Goal: Transaction & Acquisition: Purchase product/service

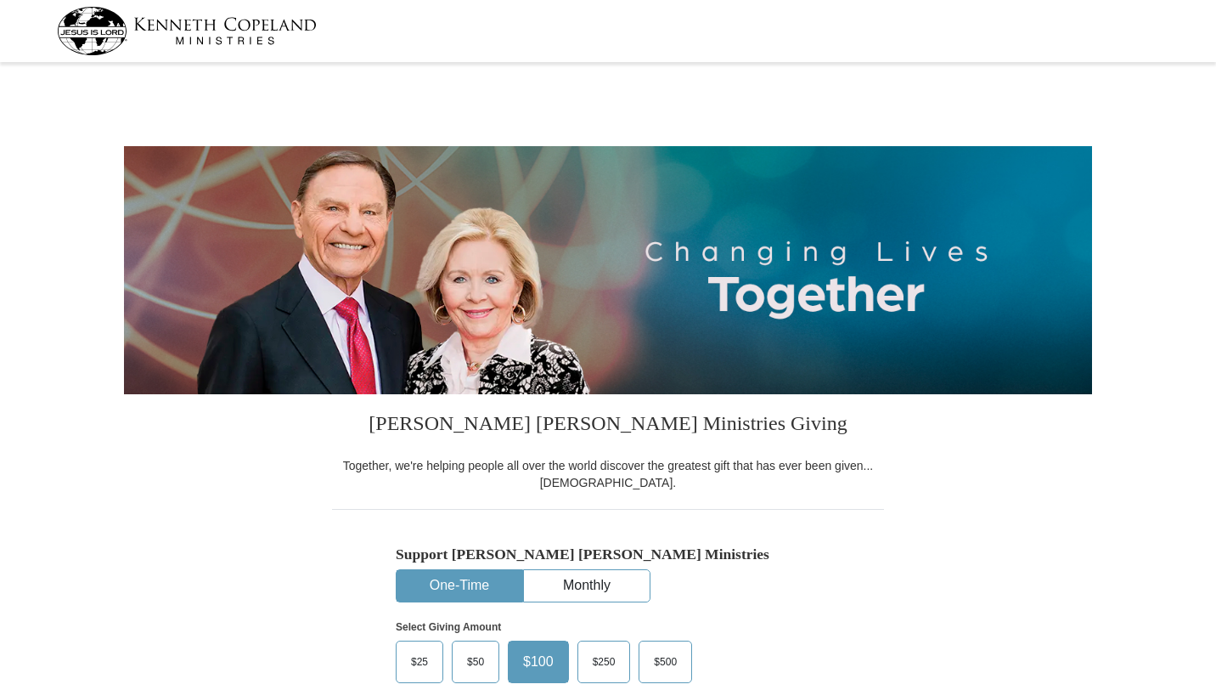
click at [749, 557] on h5 "Support [PERSON_NAME] [PERSON_NAME] Ministries" at bounding box center [608, 554] width 425 height 18
select select "TN"
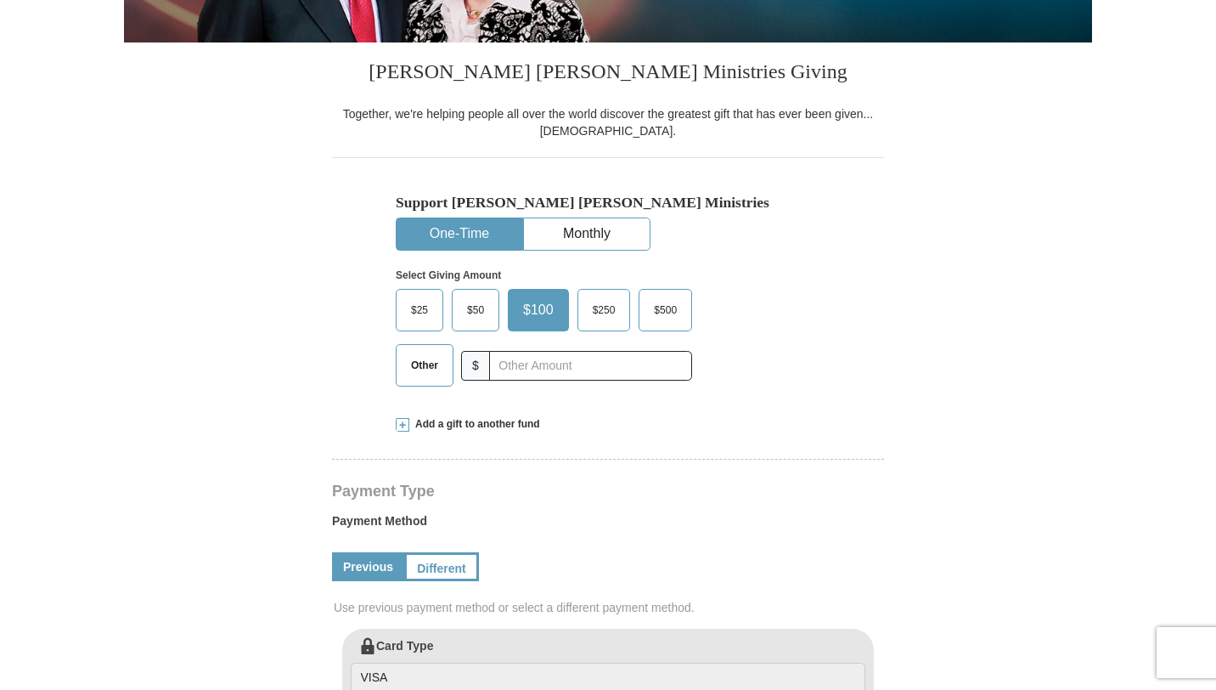
scroll to position [353, 0]
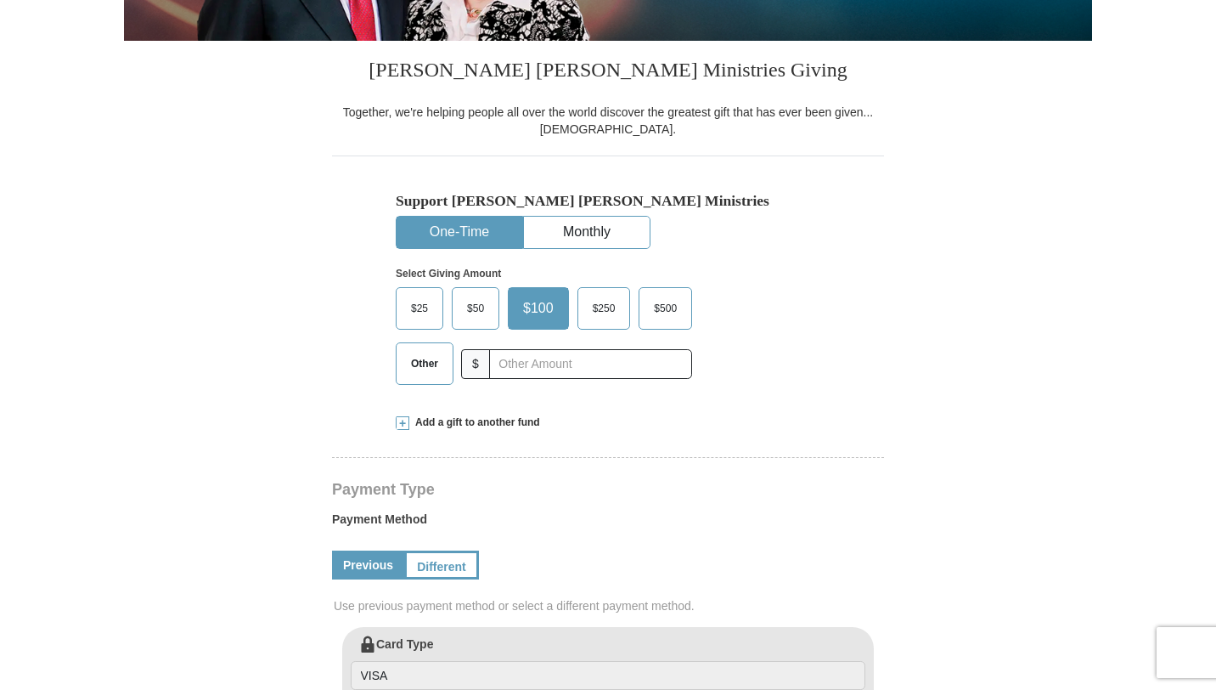
click at [408, 368] on span "Other" at bounding box center [425, 363] width 44 height 25
click at [0, 0] on input "Other" at bounding box center [0, 0] width 0 height 0
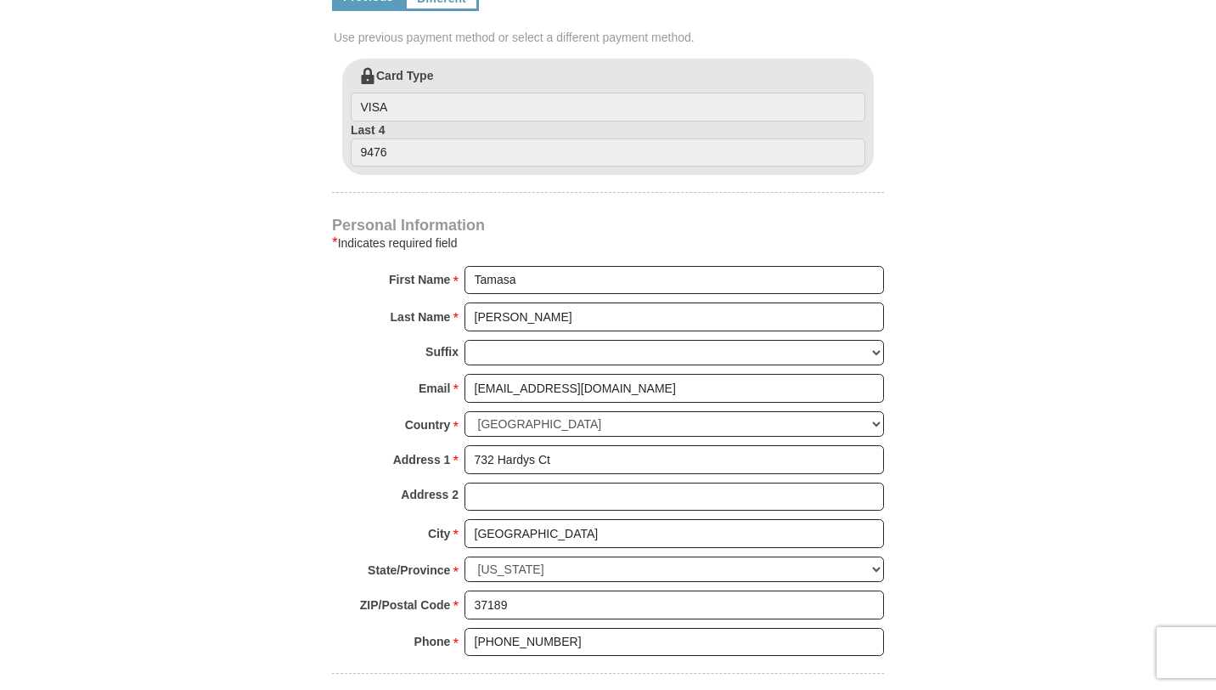
scroll to position [969, 0]
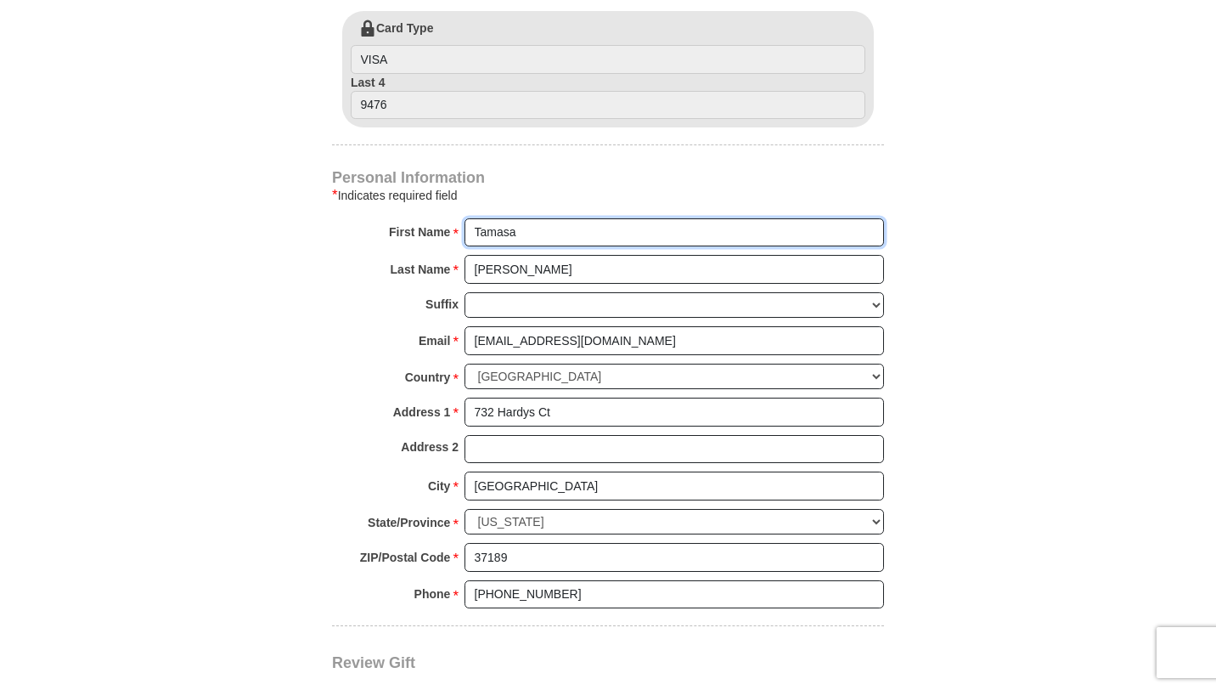
drag, startPoint x: 533, startPoint y: 229, endPoint x: 452, endPoint y: 234, distance: 80.9
click at [452, 234] on div "First Name * [GEOGRAPHIC_DATA] Please enter First Name" at bounding box center [608, 236] width 552 height 37
type input "Pursuit for His"
drag, startPoint x: 576, startPoint y: 273, endPoint x: 451, endPoint y: 271, distance: 124.9
click at [451, 271] on div "Last Name * [GEOGRAPHIC_DATA] Please enter Last Name" at bounding box center [608, 273] width 552 height 37
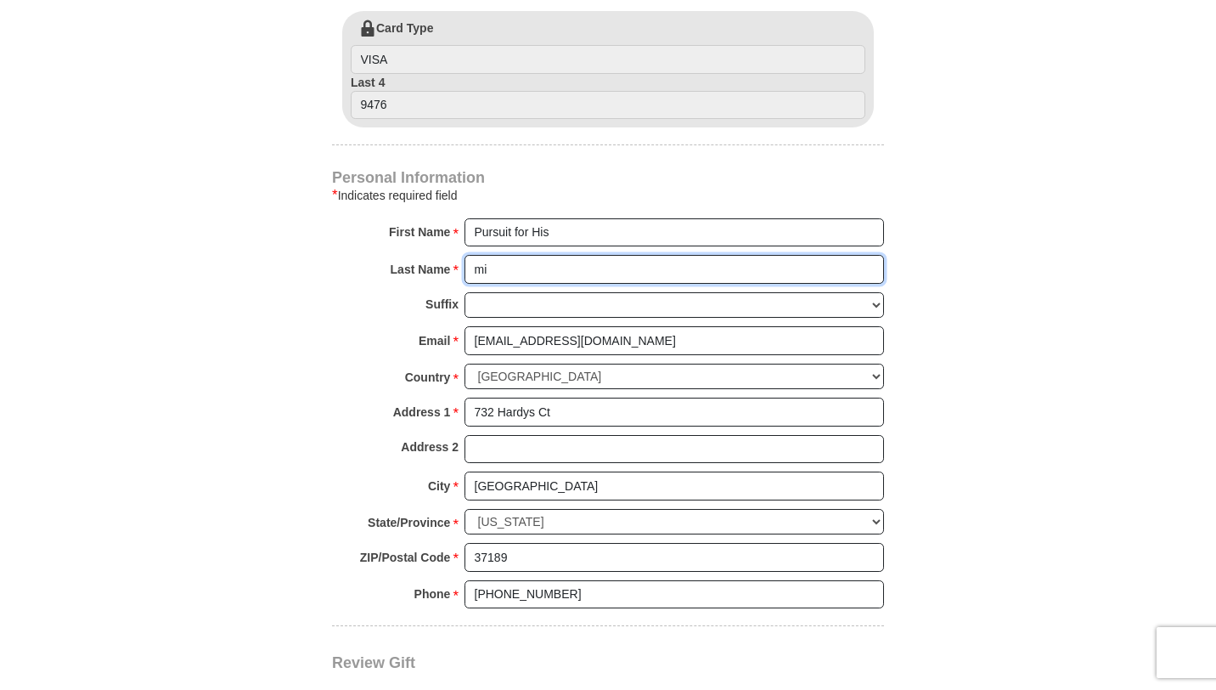
type input "Ministries"
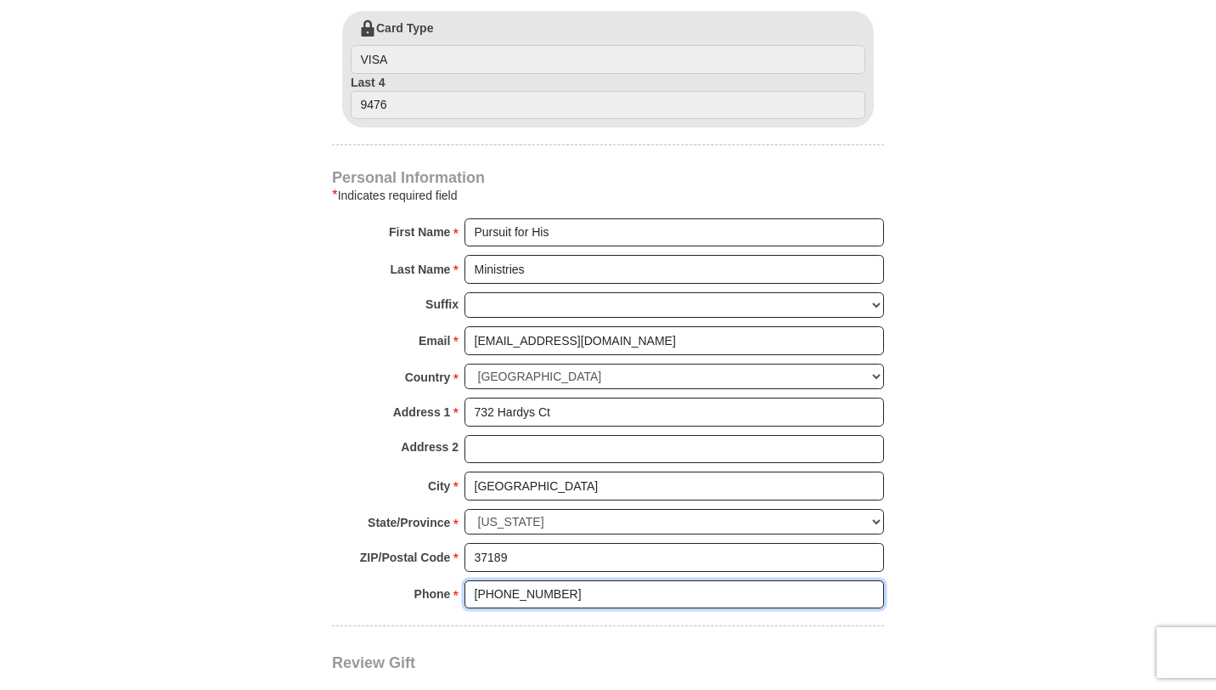
drag, startPoint x: 572, startPoint y: 598, endPoint x: 446, endPoint y: 589, distance: 126.1
click at [446, 589] on div "Phone * * [PHONE_NUMBER] Please enter Phone Number Please enter Phone" at bounding box center [608, 598] width 552 height 37
type input "[PHONE_NUMBER]"
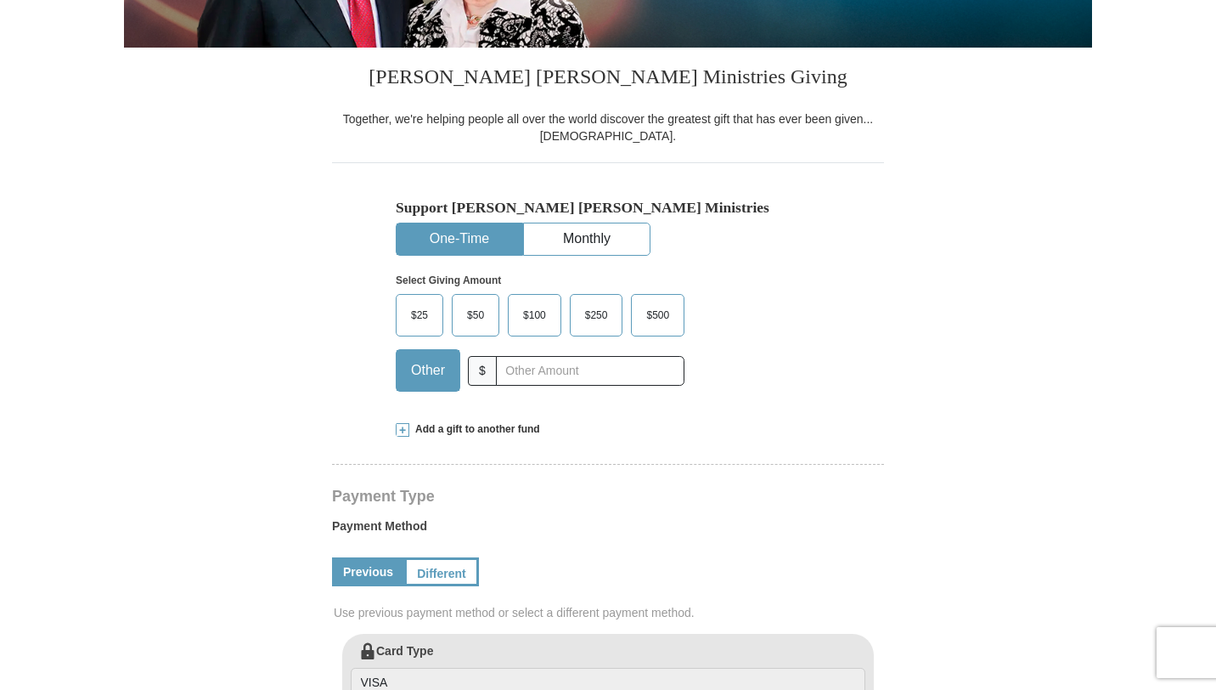
scroll to position [345, 0]
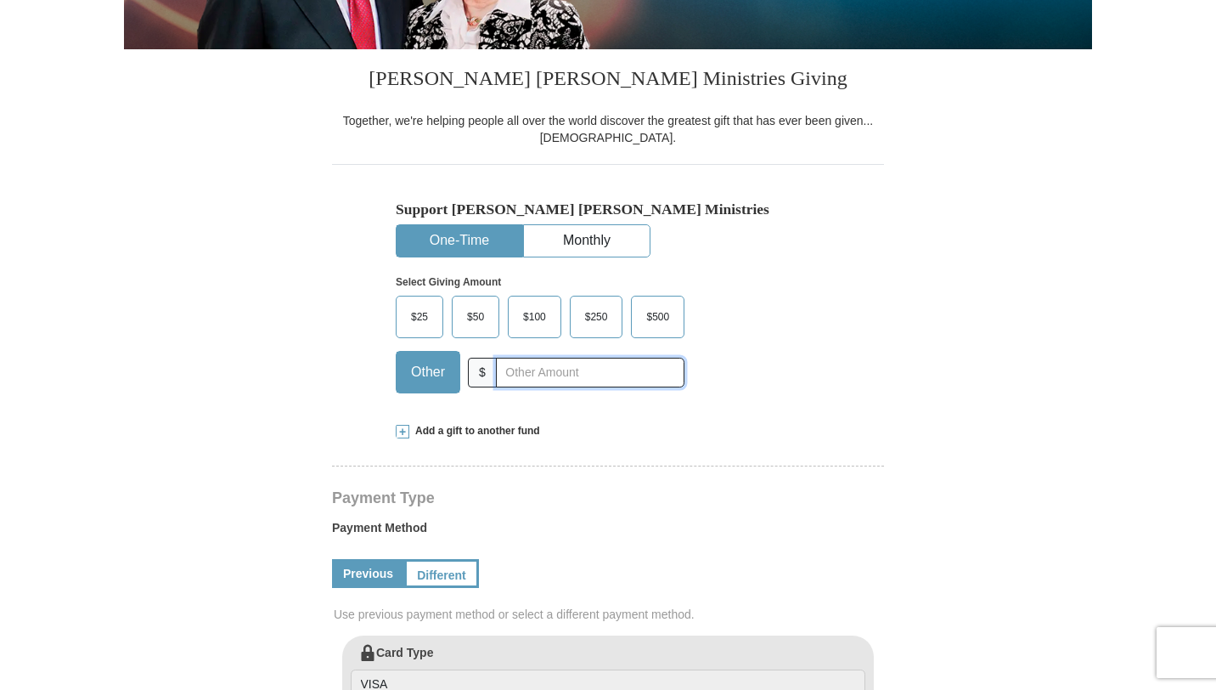
click at [540, 382] on input "text" at bounding box center [590, 373] width 189 height 30
type input "4000.00"
click at [928, 426] on form "[PERSON_NAME] [PERSON_NAME] Ministries Giving Together, we're helping people al…" at bounding box center [608, 638] width 968 height 1830
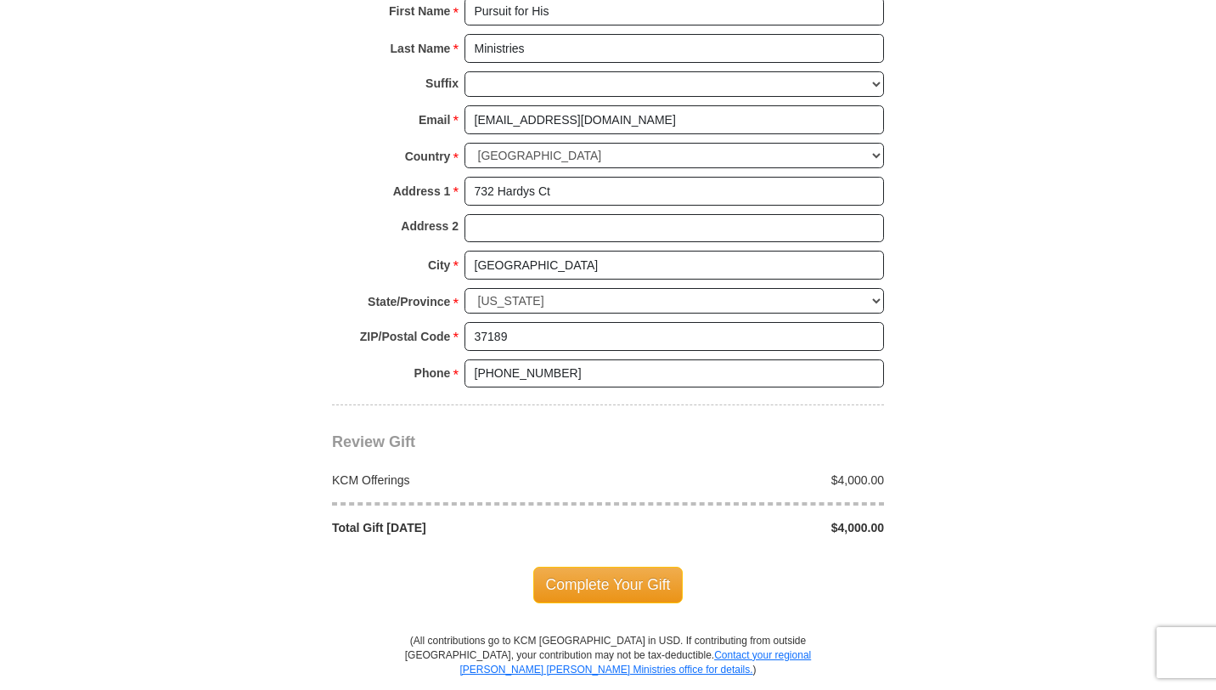
scroll to position [1194, 0]
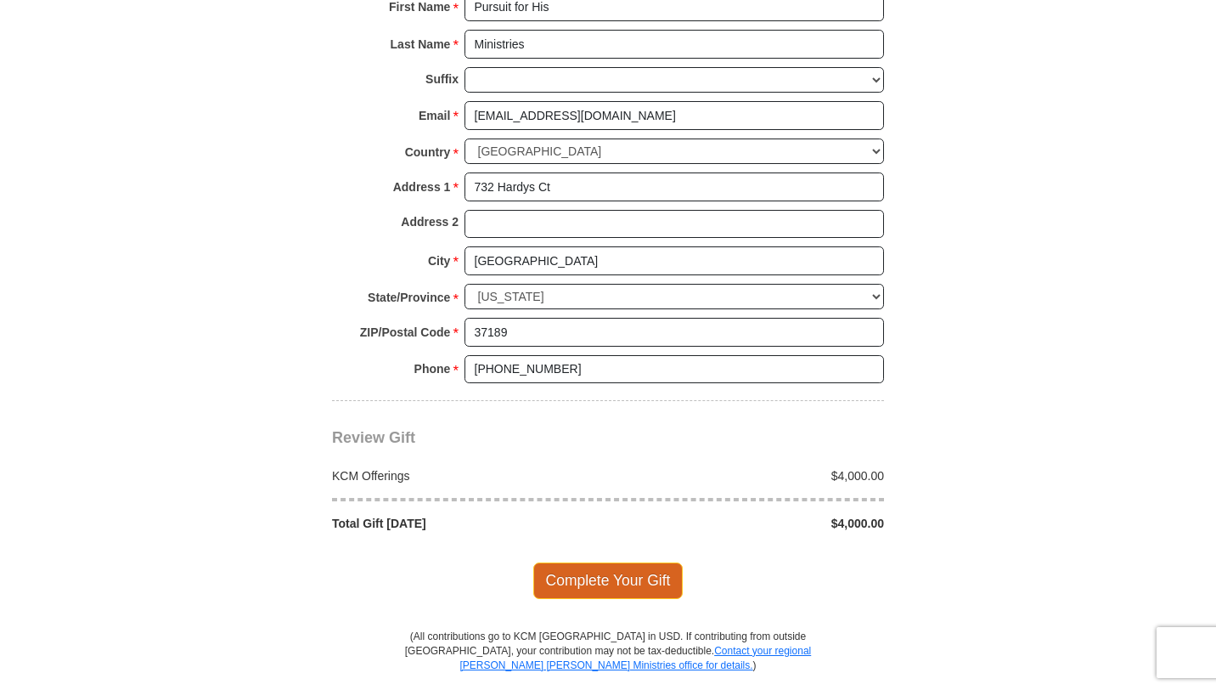
click at [623, 580] on span "Complete Your Gift" at bounding box center [608, 580] width 150 height 36
